Goal: Information Seeking & Learning: Learn about a topic

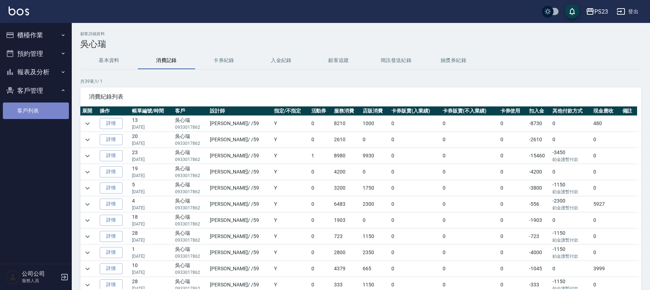
click at [20, 110] on link "客戶列表" at bounding box center [36, 111] width 66 height 16
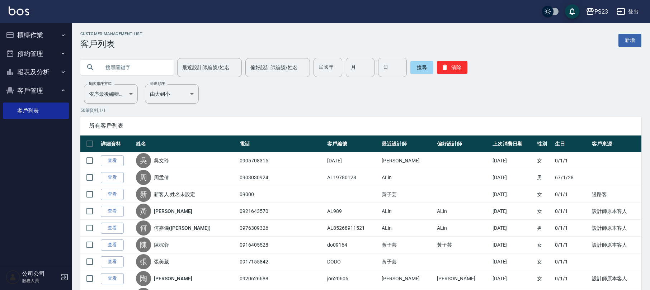
click at [128, 64] on input "text" at bounding box center [133, 67] width 67 height 19
type input "章"
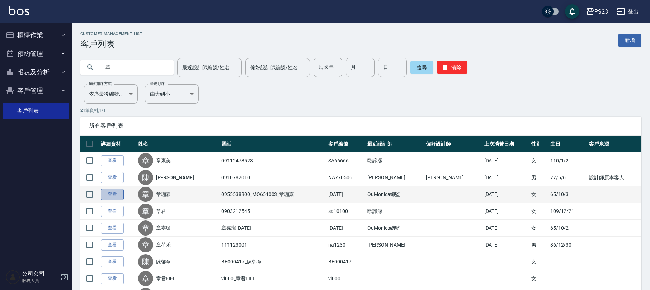
click at [116, 196] on link "查看" at bounding box center [112, 194] width 23 height 11
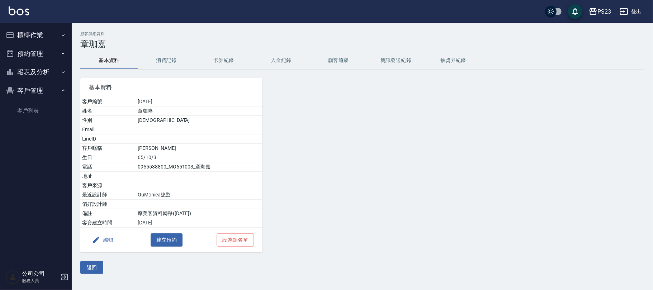
click at [159, 60] on button "消費記錄" at bounding box center [166, 60] width 57 height 17
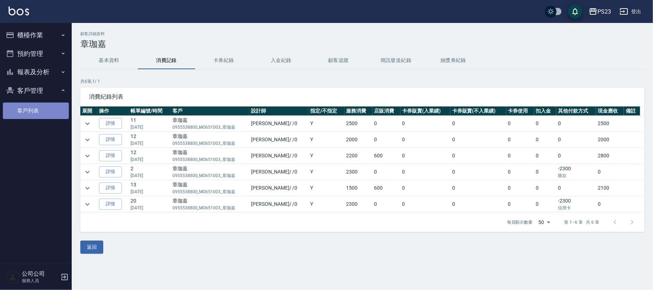
click at [24, 109] on link "客戶列表" at bounding box center [36, 111] width 66 height 16
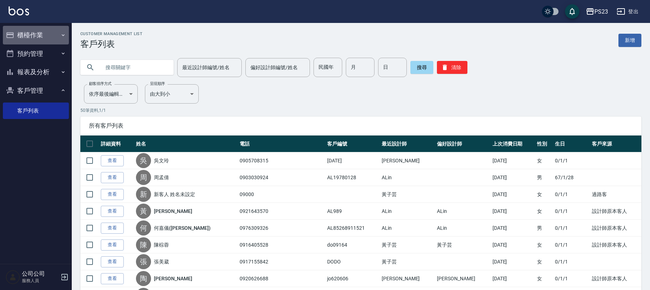
click at [42, 32] on button "櫃檯作業" at bounding box center [36, 35] width 66 height 19
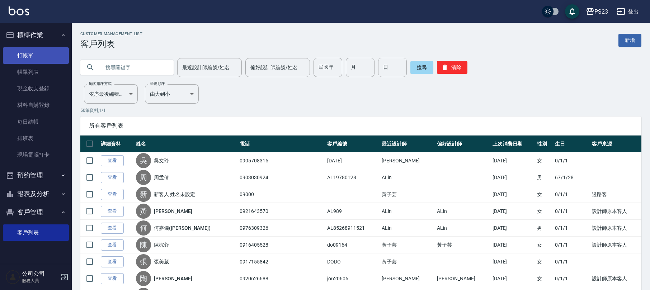
click at [44, 56] on link "打帳單" at bounding box center [36, 55] width 66 height 16
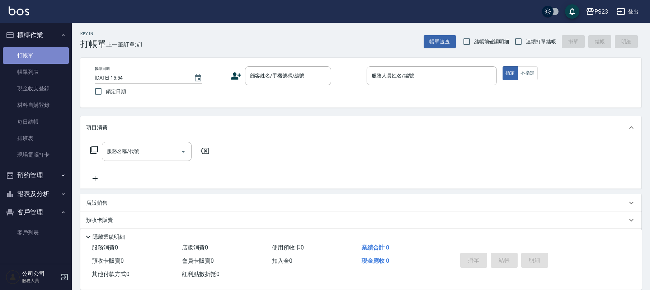
click at [33, 52] on link "打帳單" at bounding box center [36, 55] width 66 height 16
click at [619, 6] on button "登出" at bounding box center [628, 11] width 28 height 13
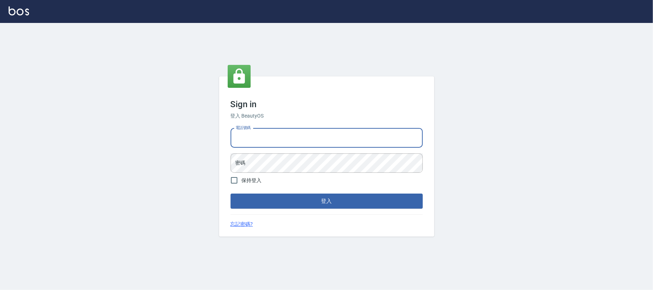
click at [267, 128] on input "電話號碼" at bounding box center [327, 137] width 192 height 19
type input "0930798111"
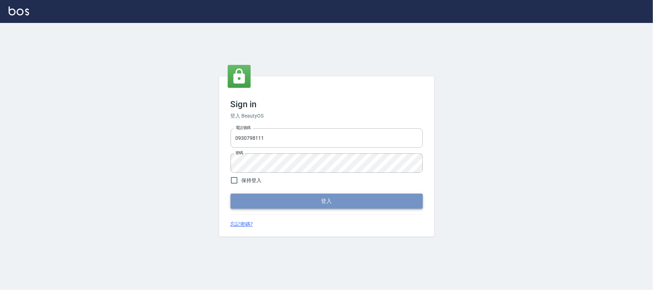
click at [299, 197] on button "登入" at bounding box center [327, 201] width 192 height 15
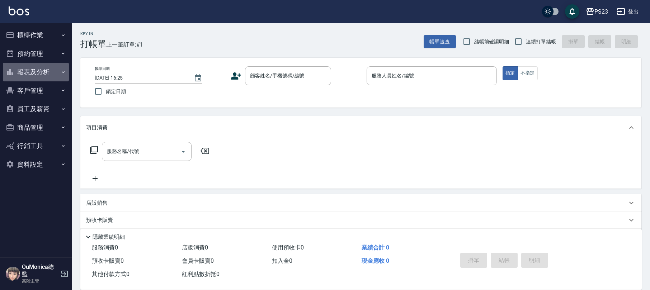
click at [42, 71] on button "報表及分析" at bounding box center [36, 72] width 66 height 19
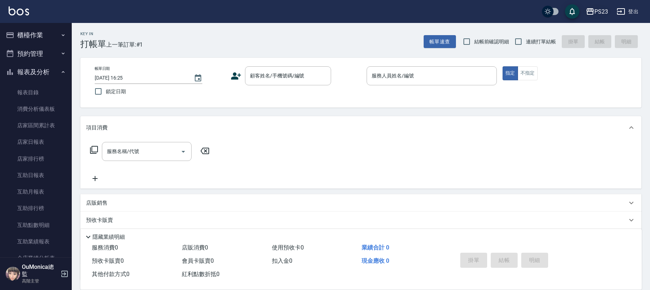
click at [588, 8] on icon "button" at bounding box center [590, 11] width 9 height 9
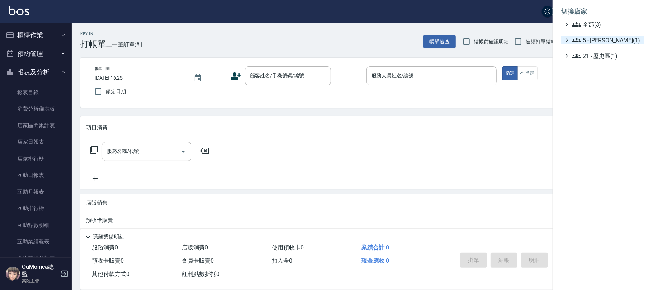
click at [590, 36] on span "5 - 陳嘉宏(1)" at bounding box center [606, 40] width 69 height 9
click at [597, 49] on span "5.02 - 歐芷辰(2)" at bounding box center [611, 48] width 62 height 9
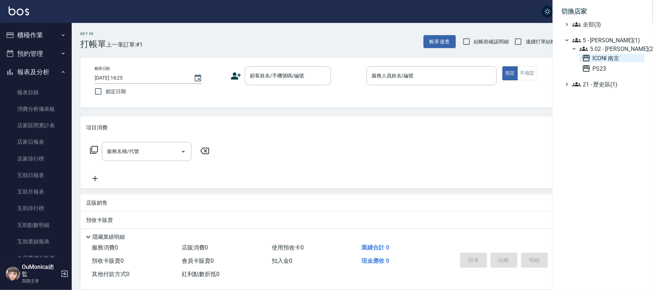
click at [603, 56] on span "ICONI 南京" at bounding box center [612, 58] width 60 height 9
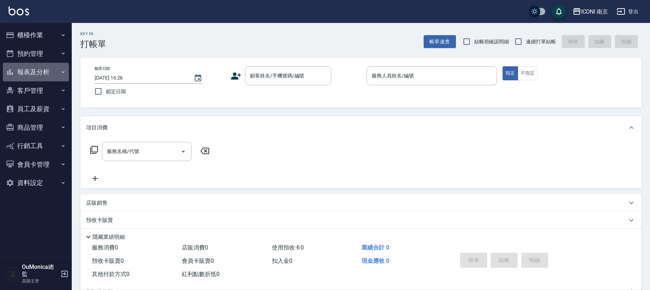
click at [52, 71] on button "報表及分析" at bounding box center [36, 72] width 66 height 19
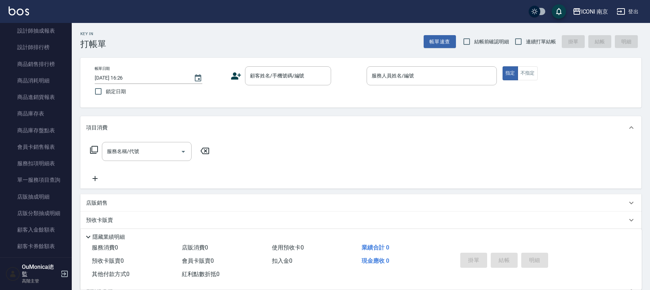
scroll to position [662, 0]
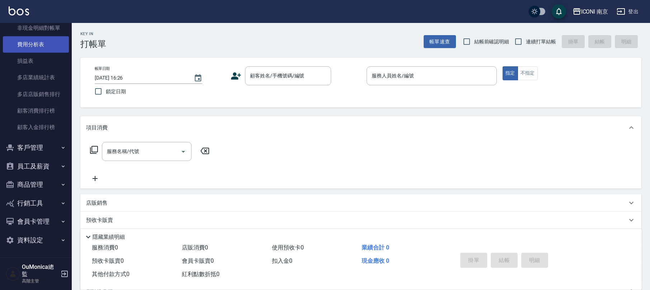
click at [27, 41] on link "費用分析表" at bounding box center [36, 44] width 66 height 16
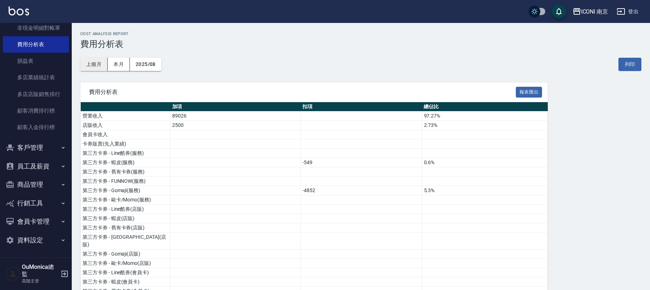
click at [90, 64] on button "上個月" at bounding box center [93, 64] width 27 height 13
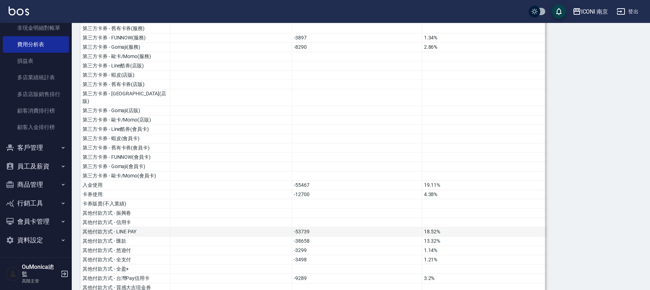
scroll to position [239, 0]
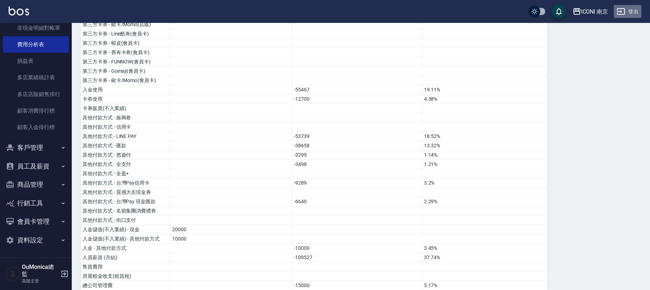
click at [626, 10] on button "登出" at bounding box center [628, 11] width 28 height 13
